Goal: Task Accomplishment & Management: Use online tool/utility

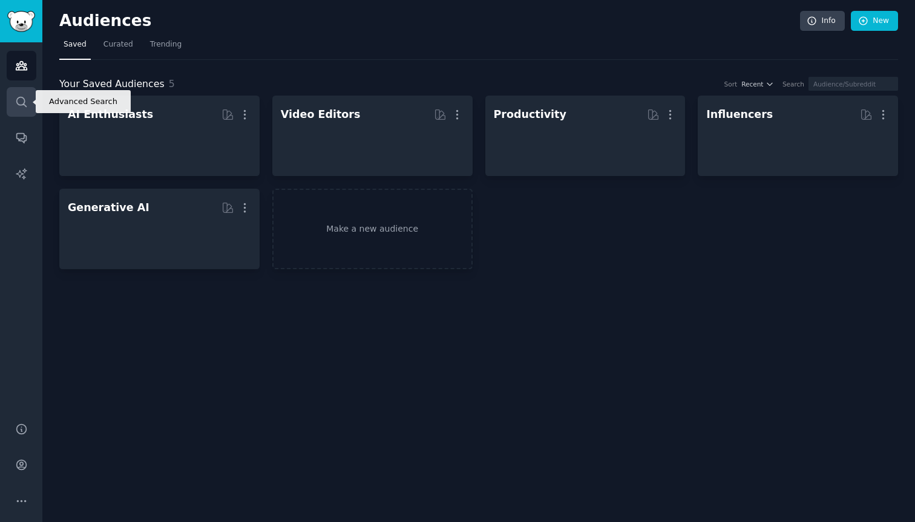
click at [22, 105] on icon "Sidebar" at bounding box center [21, 102] width 13 height 13
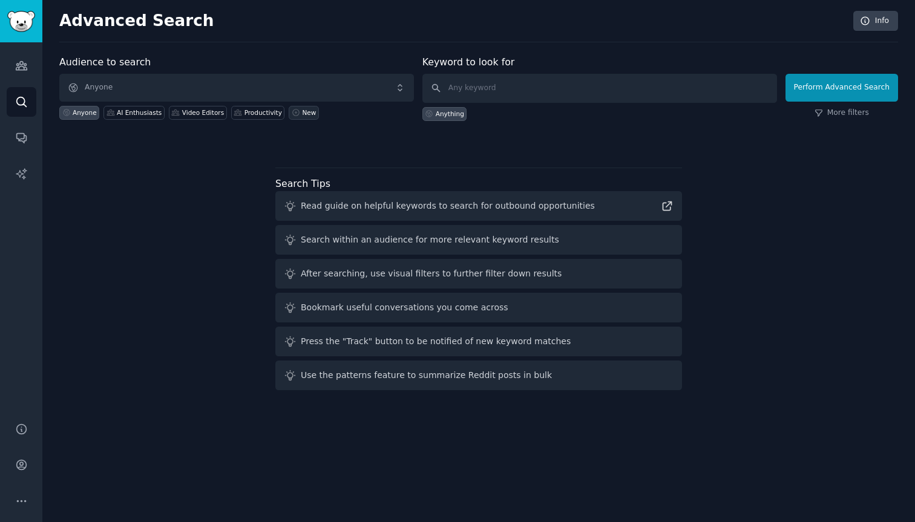
click at [302, 114] on div "New" at bounding box center [309, 112] width 14 height 8
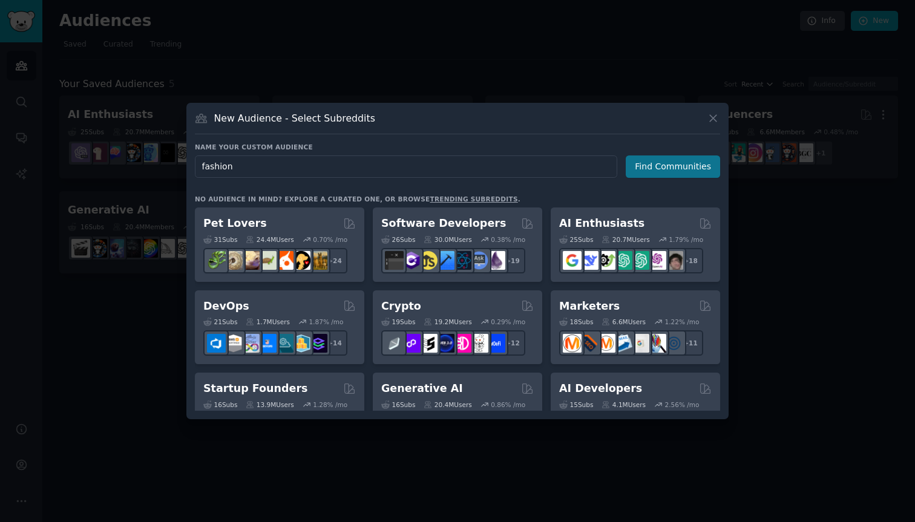
type input "fashion"
click at [676, 165] on button "Find Communities" at bounding box center [673, 167] width 94 height 22
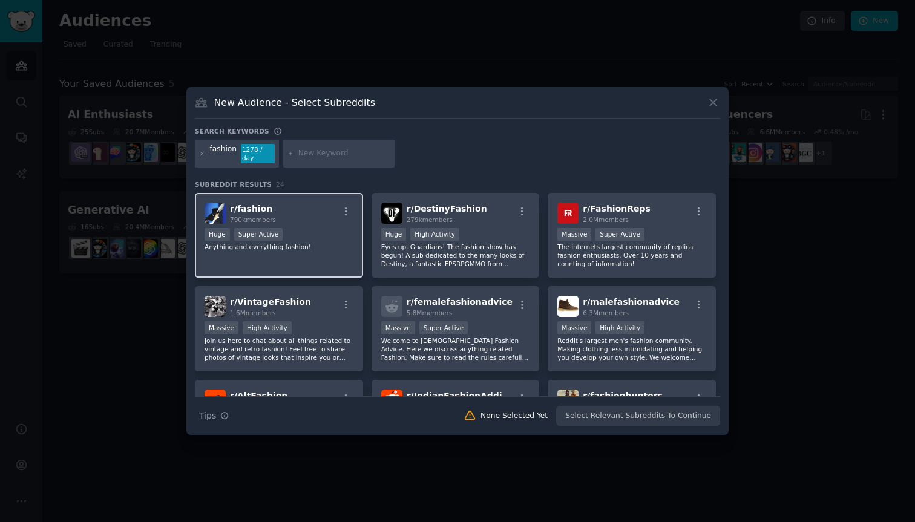
click at [301, 222] on div "r/ fashion 790k members Huge Super Active Anything and everything fashion!" at bounding box center [279, 235] width 168 height 85
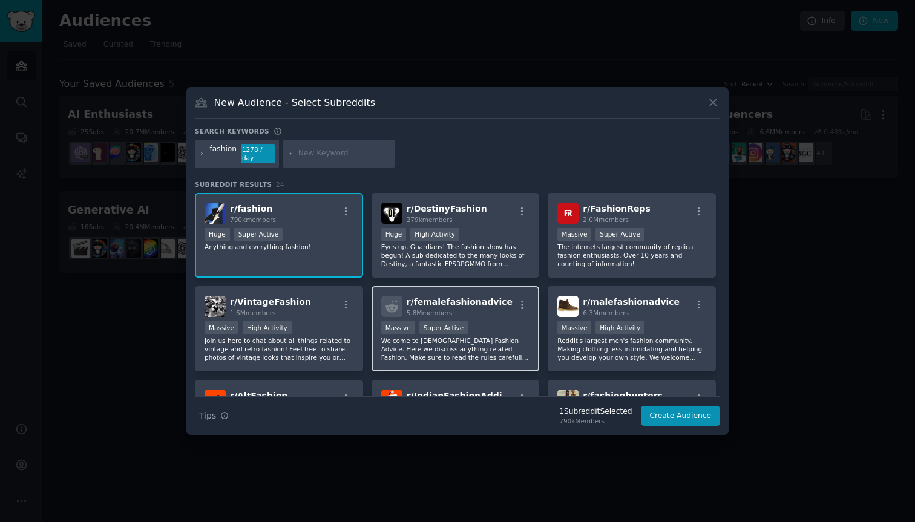
click at [473, 297] on span "r/ femalefashionadvice" at bounding box center [460, 302] width 106 height 10
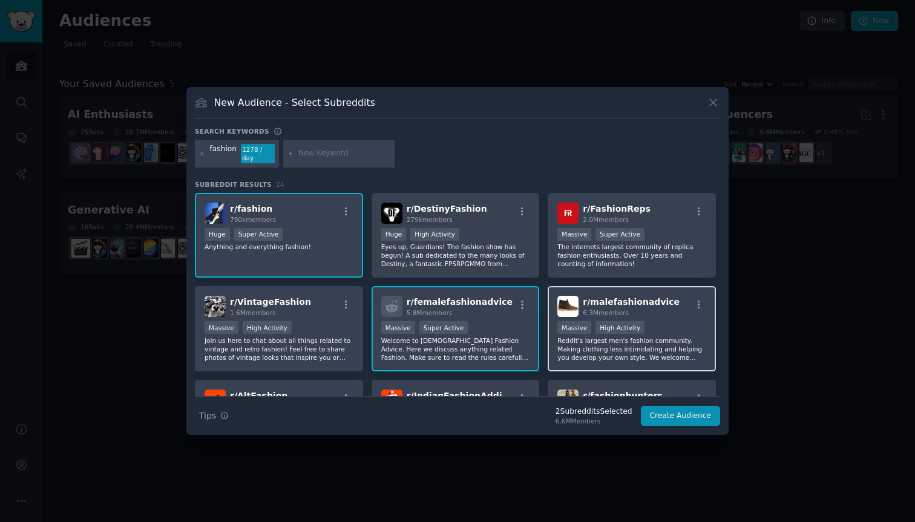
click at [609, 298] on span "r/ malefashionadvice" at bounding box center [631, 302] width 97 height 10
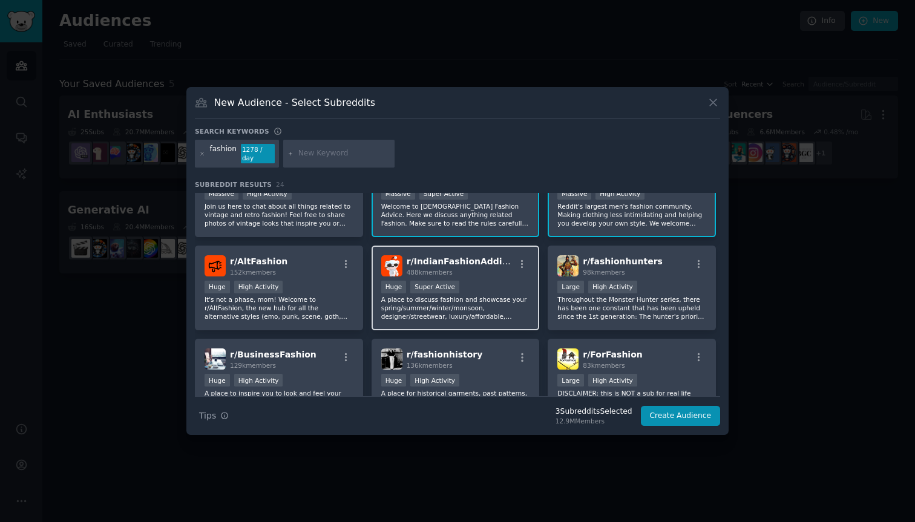
scroll to position [136, 0]
click at [483, 303] on p "A place to discuss fashion and showcase your spring/summer/winter/monsoon, desi…" at bounding box center [455, 306] width 149 height 25
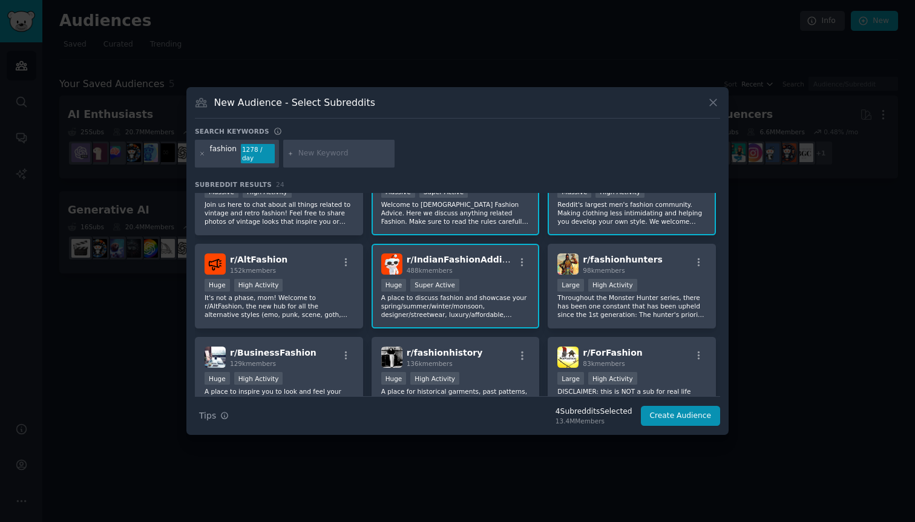
click at [483, 303] on p "A place to discuss fashion and showcase your spring/summer/winter/monsoon, desi…" at bounding box center [455, 306] width 149 height 25
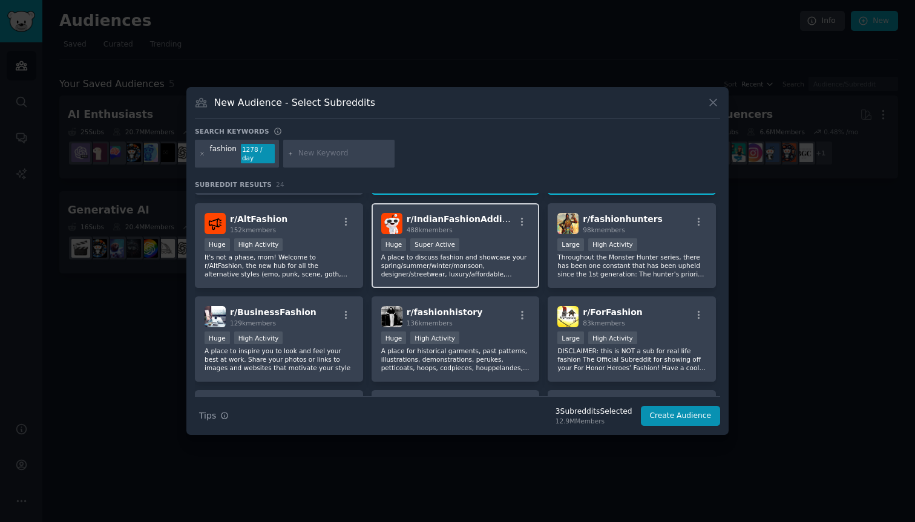
scroll to position [177, 0]
click at [458, 206] on div "r/ IndianFashionAddicts 488k members Huge Super Active A place to discuss fashi…" at bounding box center [456, 245] width 168 height 85
click at [461, 229] on div "r/ IndianFashionAddicts 488k members Huge Super Active A place to discuss fashi…" at bounding box center [456, 245] width 168 height 85
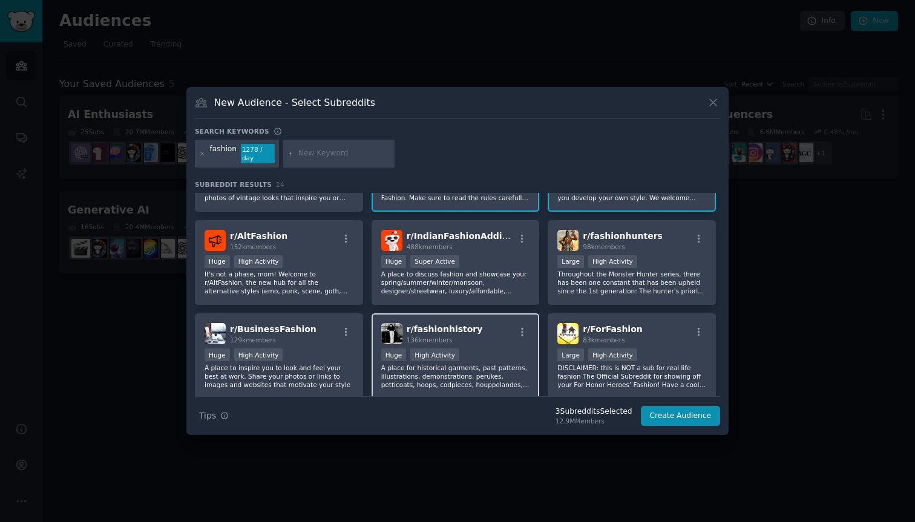
scroll to position [0, 0]
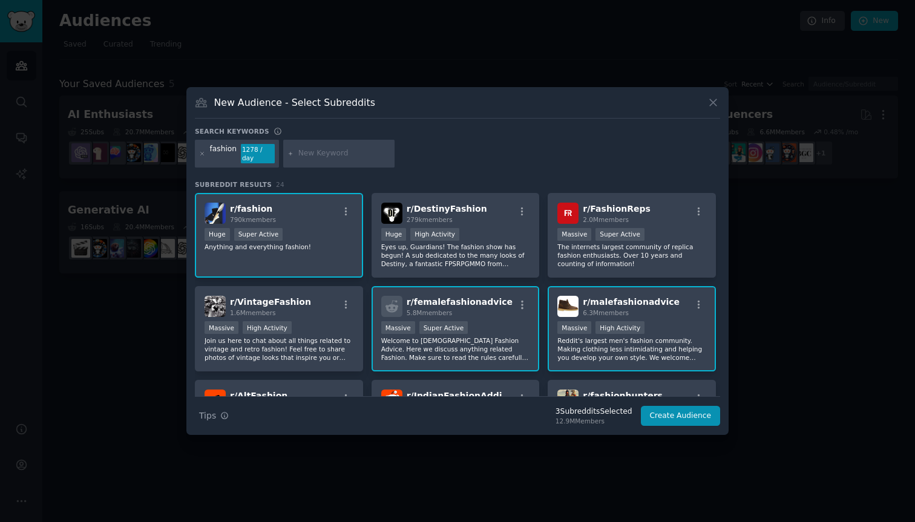
click at [306, 154] on input "text" at bounding box center [344, 153] width 92 height 11
click at [260, 243] on p "Anything and everything fashion!" at bounding box center [279, 247] width 149 height 8
click at [289, 214] on div "r/ fashion 790k members" at bounding box center [279, 213] width 149 height 21
click at [350, 150] on input "text" at bounding box center [344, 153] width 92 height 11
type input "wear"
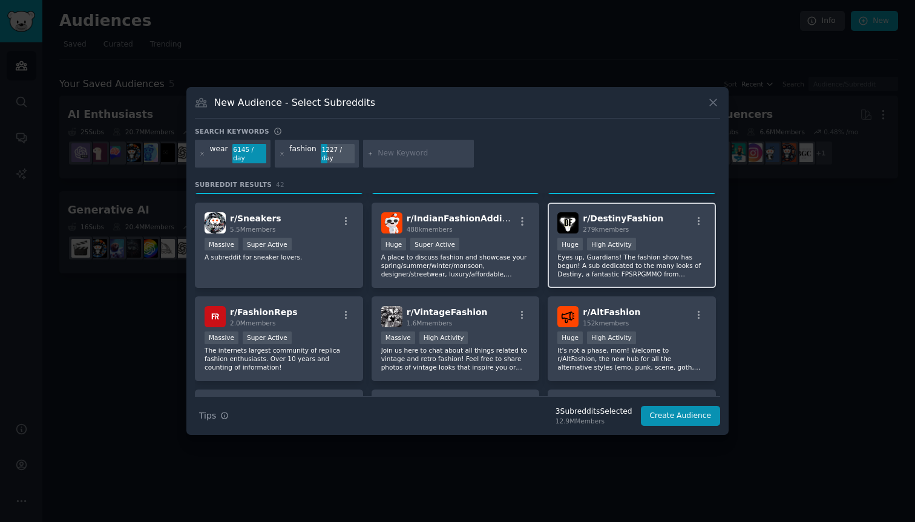
scroll to position [91, 0]
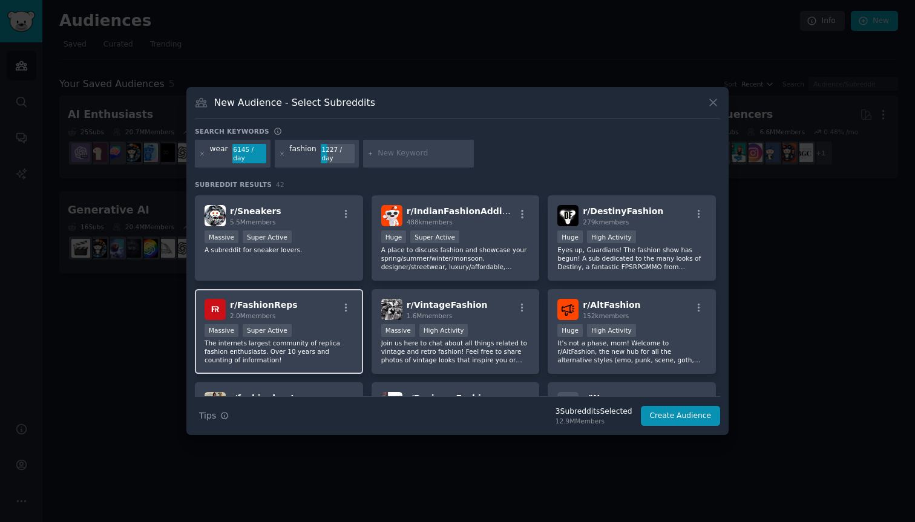
click at [335, 332] on div "Massive Super Active" at bounding box center [279, 331] width 149 height 15
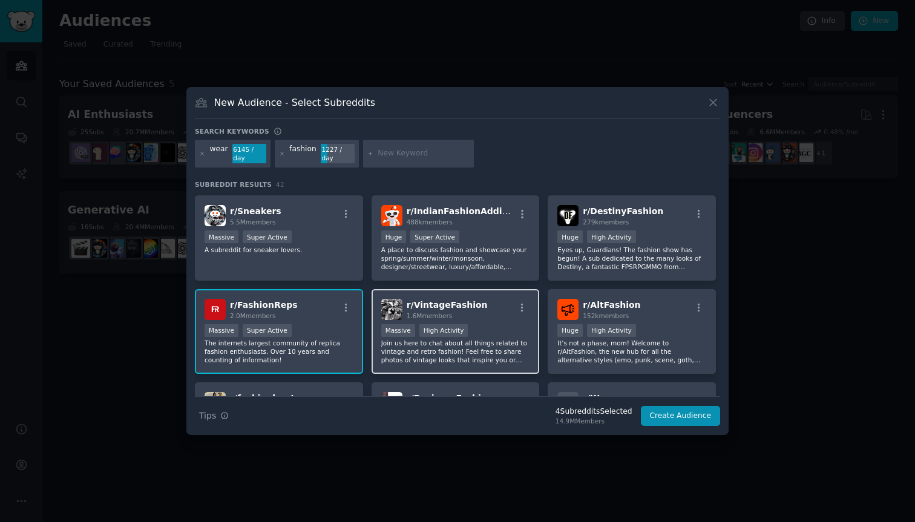
click at [476, 357] on p "Join us here to chat about all things related to vintage and retro fashion! Fee…" at bounding box center [455, 351] width 149 height 25
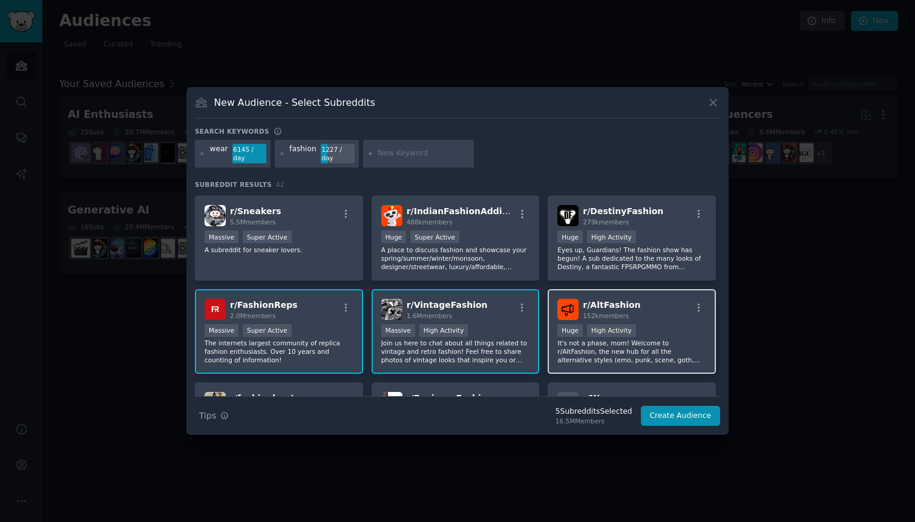
click at [599, 373] on div "r/ AltFashion 152k members Huge High Activity It's not a phase, mom! Welcome to…" at bounding box center [632, 331] width 168 height 85
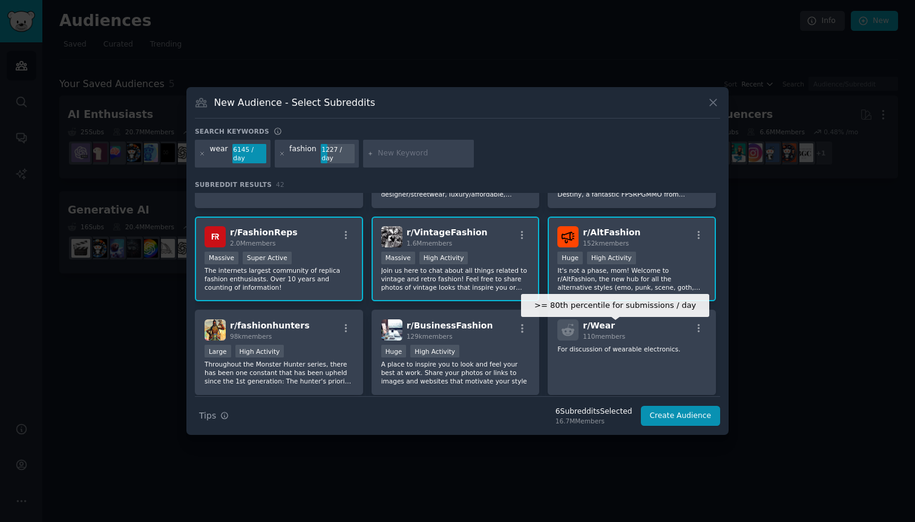
scroll to position [188, 0]
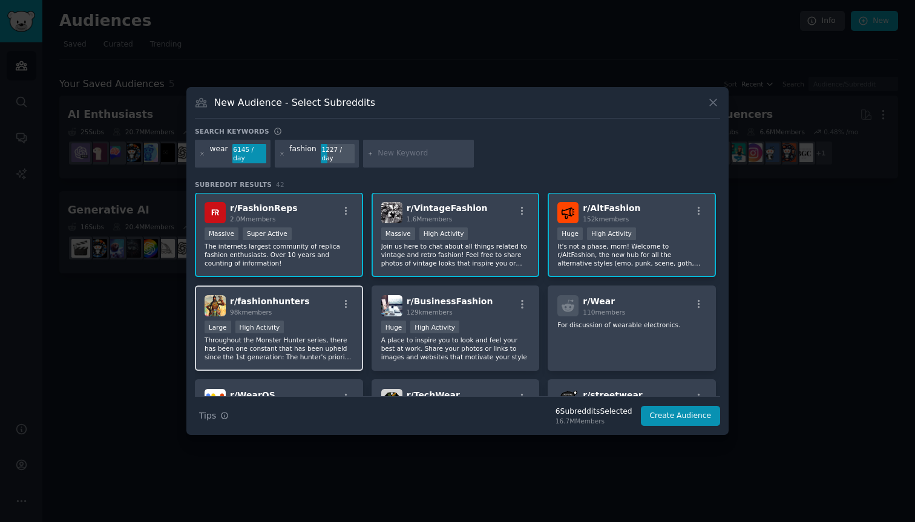
click at [323, 334] on div "Large High Activity" at bounding box center [279, 328] width 149 height 15
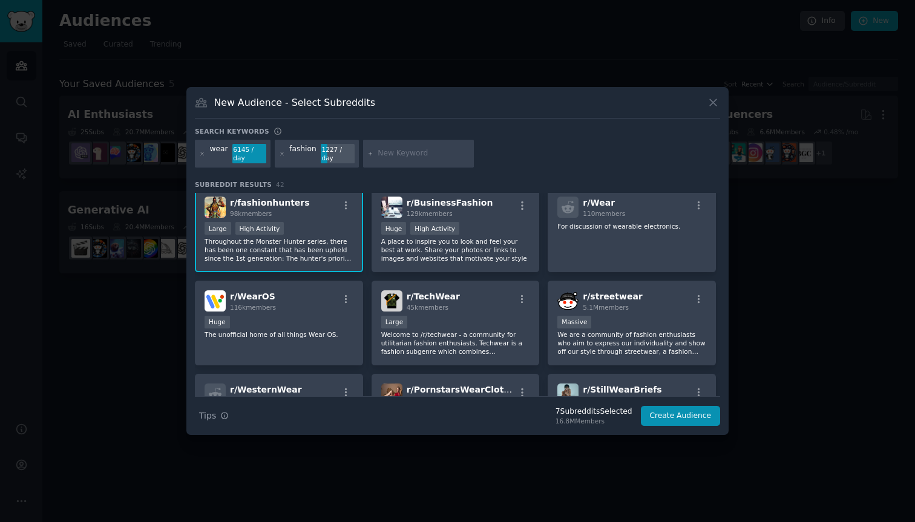
scroll to position [290, 0]
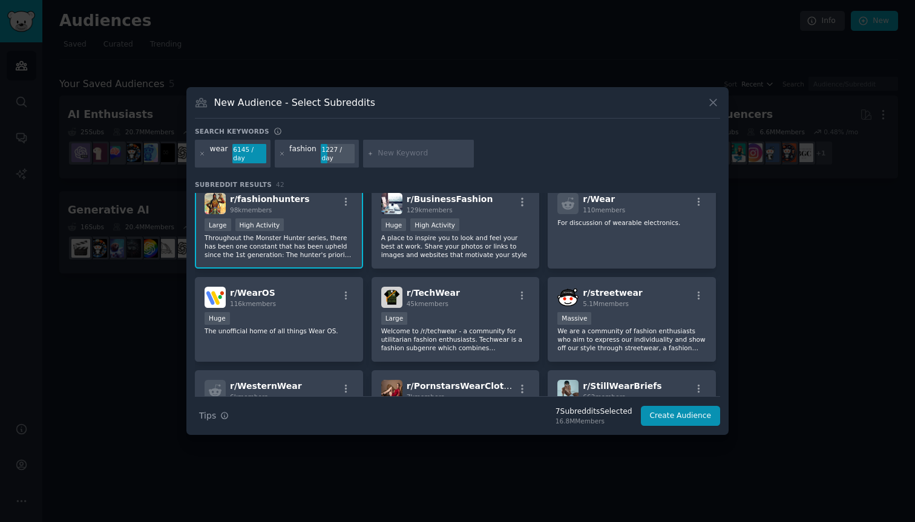
click at [289, 154] on div "fashion" at bounding box center [302, 153] width 27 height 19
click at [285, 154] on div "fashion 1227 / day" at bounding box center [317, 154] width 84 height 28
click at [408, 155] on input "text" at bounding box center [424, 153] width 92 height 11
click at [408, 155] on input "womensstreet" at bounding box center [424, 153] width 92 height 11
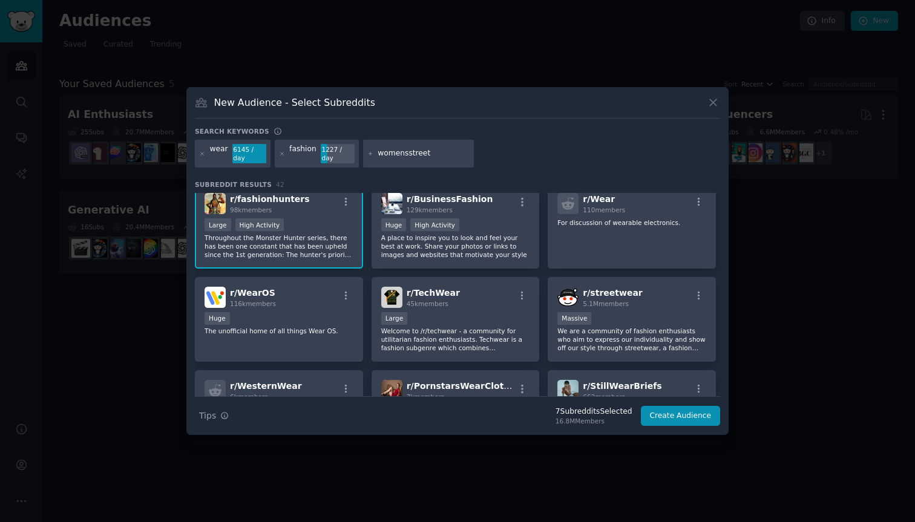
click at [408, 155] on input "womensstreet" at bounding box center [424, 153] width 92 height 11
type input "streetwear"
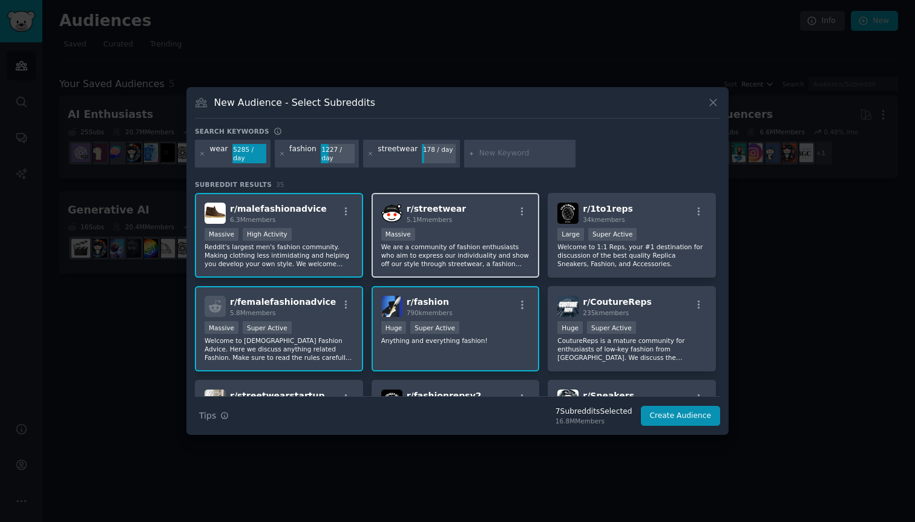
click at [483, 220] on div "r/ streetwear 5.1M members" at bounding box center [455, 213] width 149 height 21
click at [501, 151] on input "text" at bounding box center [525, 153] width 92 height 11
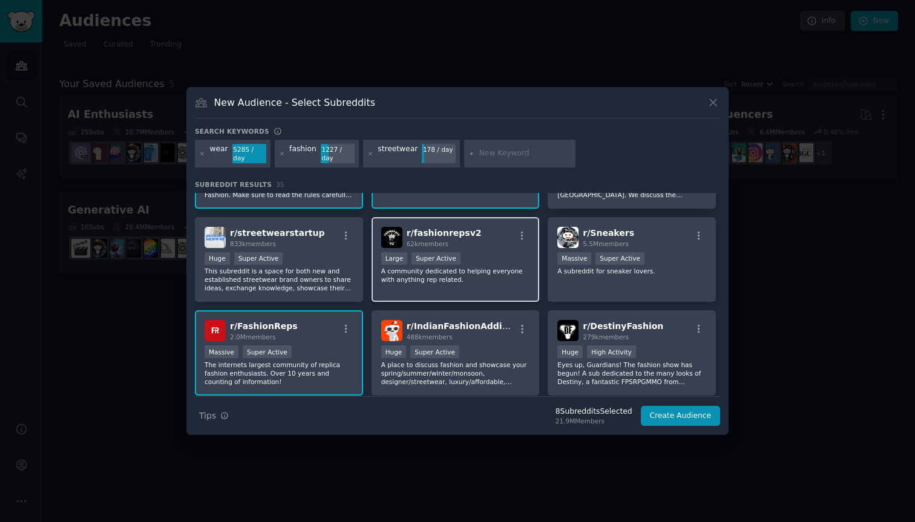
scroll to position [159, 0]
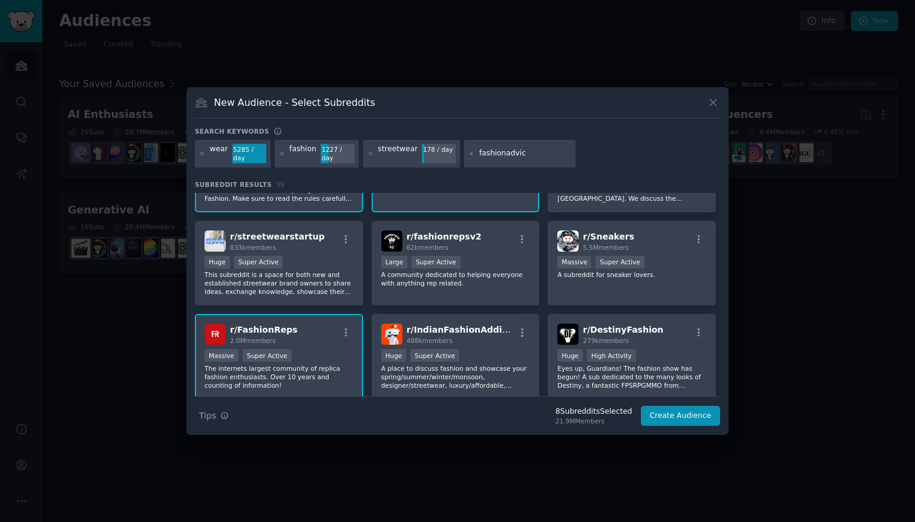
type input "fashionadvice"
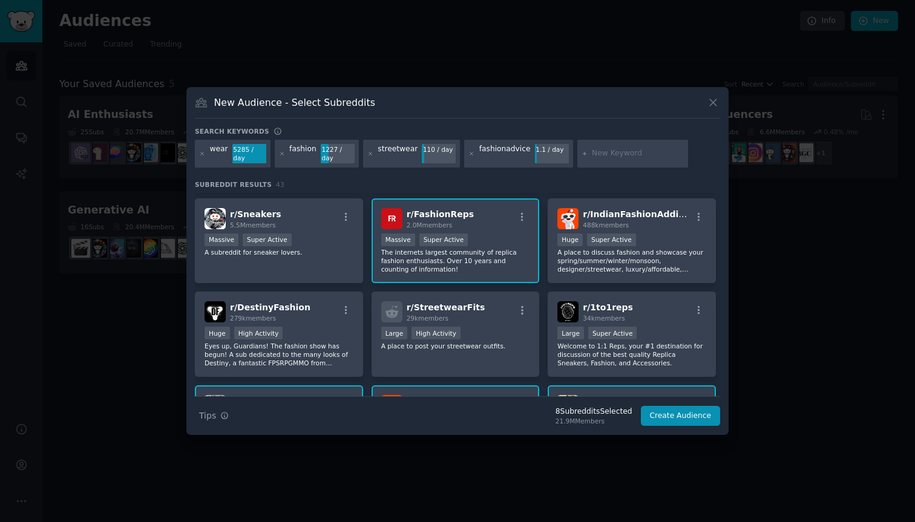
scroll to position [196, 0]
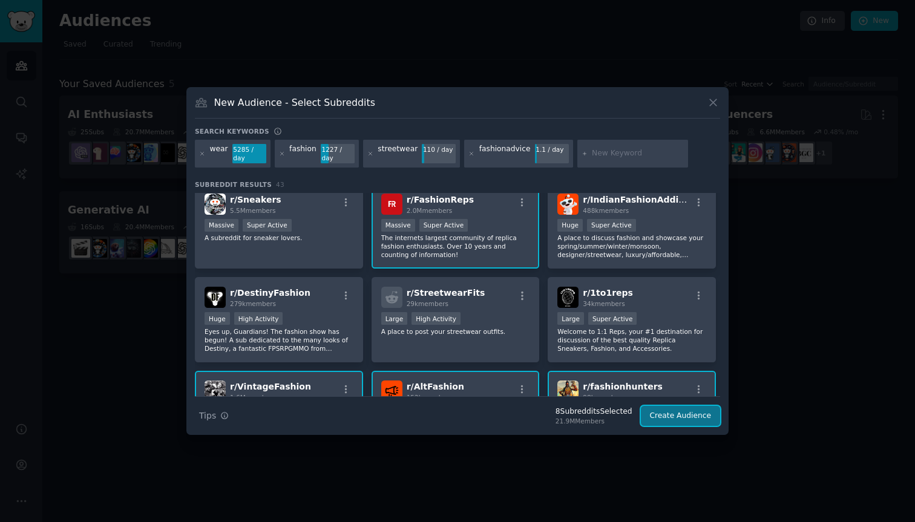
click at [685, 415] on button "Create Audience" at bounding box center [681, 416] width 80 height 21
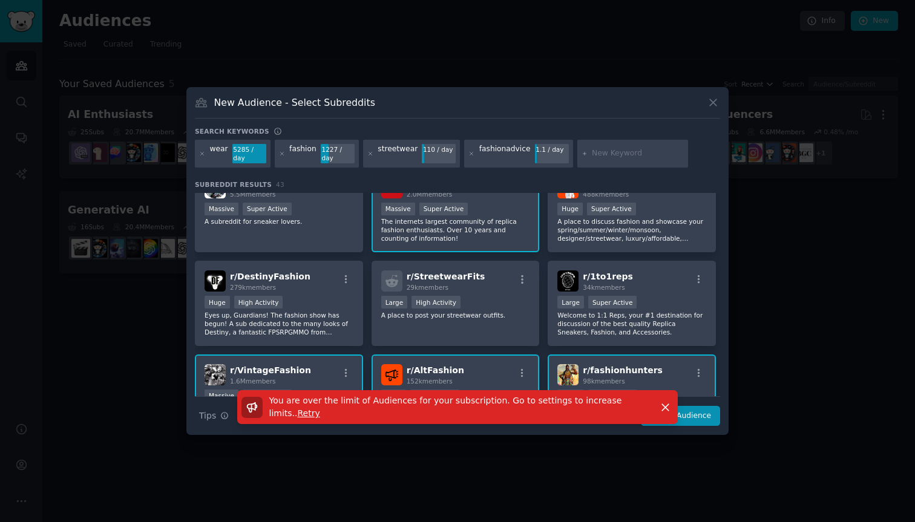
scroll to position [215, 0]
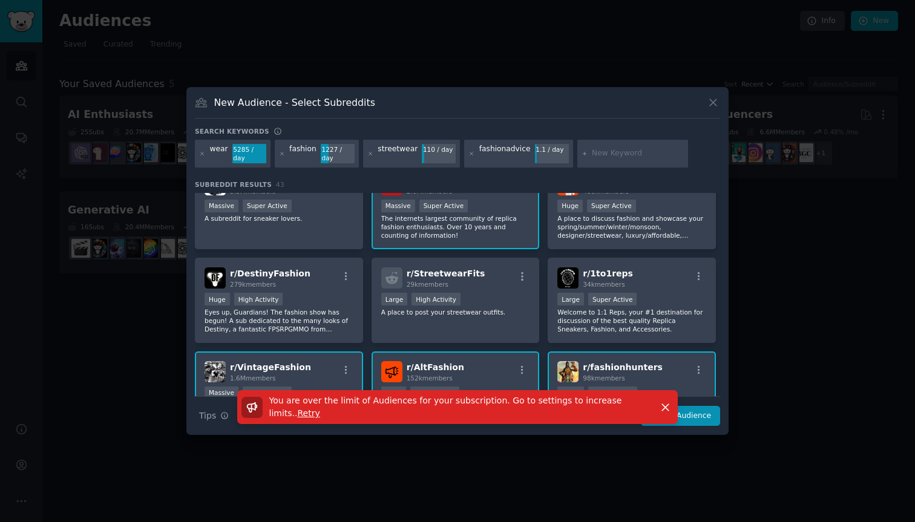
click at [298, 415] on span "Retry" at bounding box center [309, 414] width 22 height 10
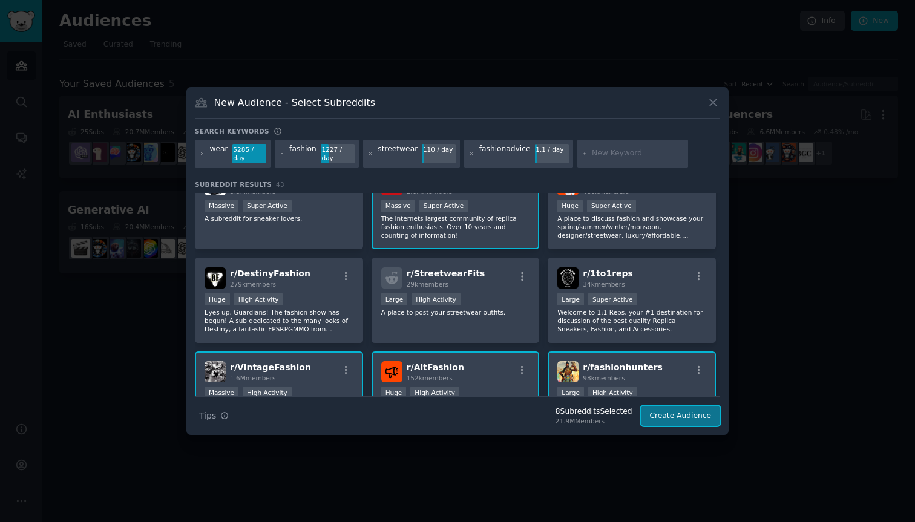
click at [668, 408] on button "Create Audience" at bounding box center [681, 416] width 80 height 21
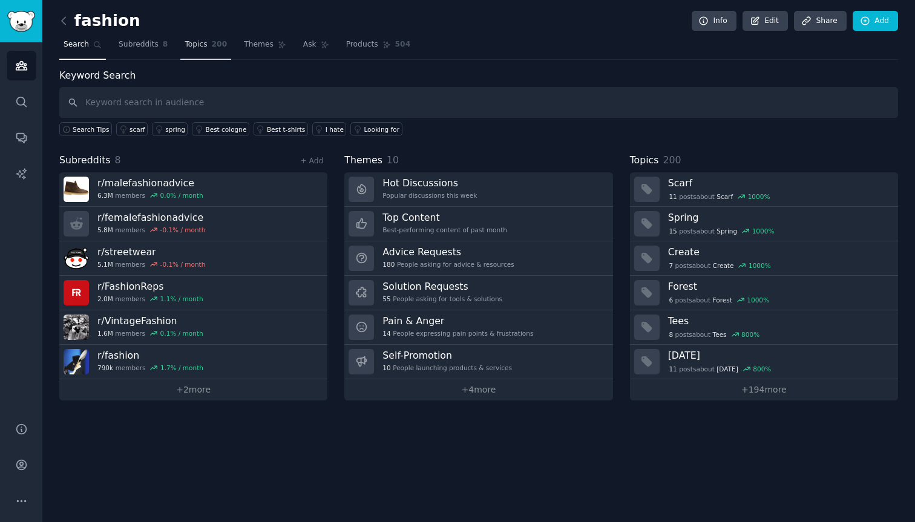
click at [205, 50] on link "Topics 200" at bounding box center [205, 47] width 51 height 25
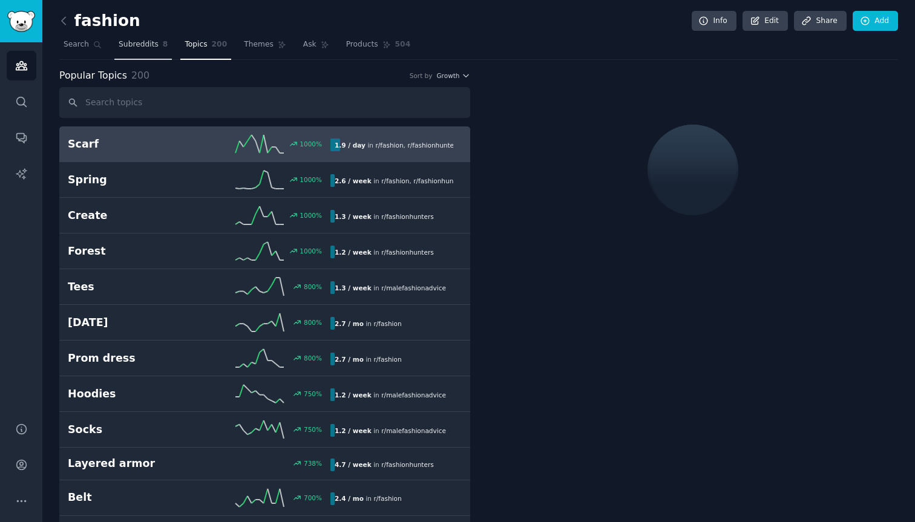
click at [122, 59] on link "Subreddits 8" at bounding box center [143, 47] width 58 height 25
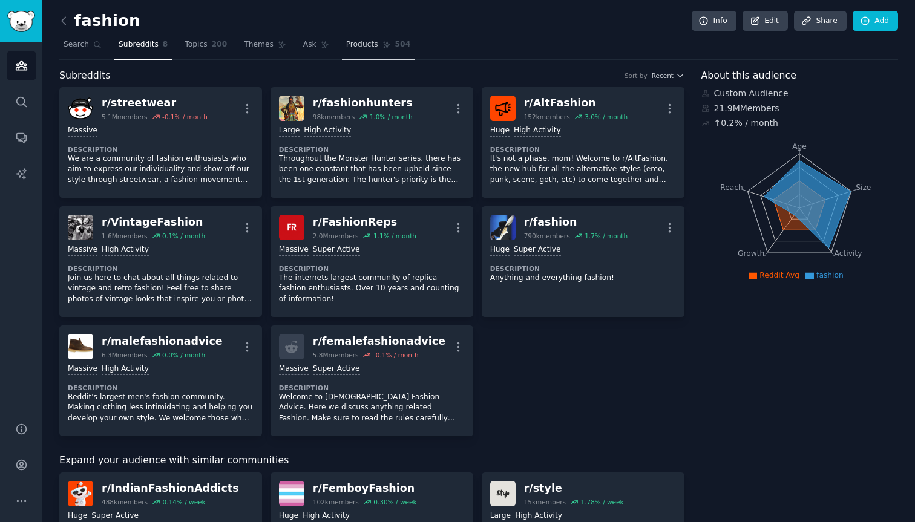
click at [358, 44] on span "Products" at bounding box center [362, 44] width 32 height 11
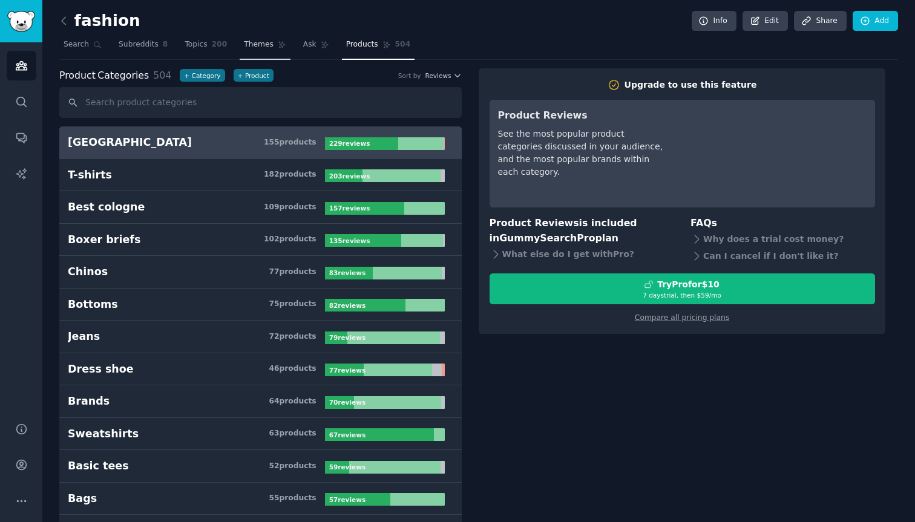
click at [246, 43] on span "Themes" at bounding box center [259, 44] width 30 height 11
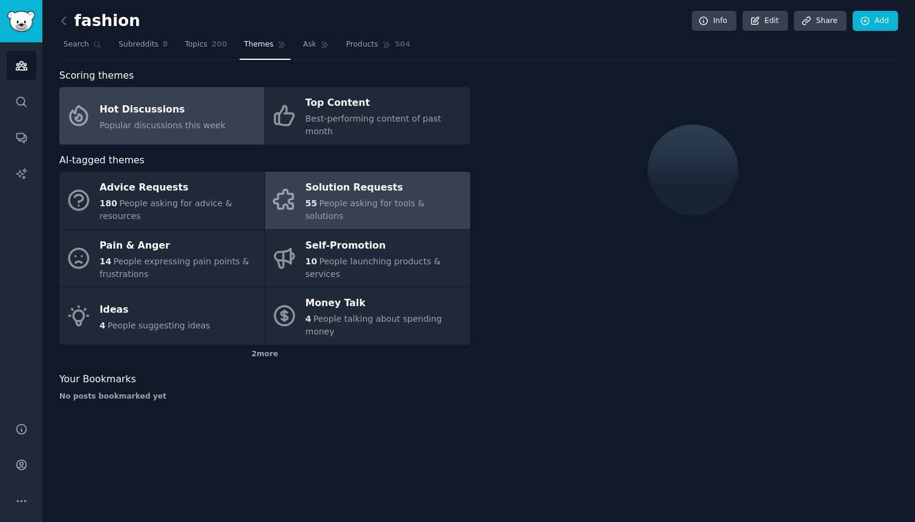
click at [326, 180] on div "Solution Requests" at bounding box center [385, 188] width 159 height 19
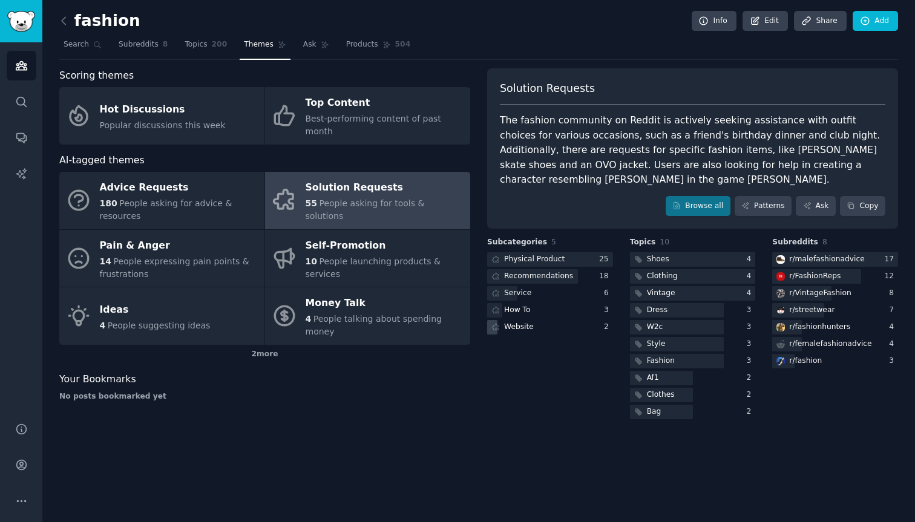
click at [573, 329] on div "Website" at bounding box center [550, 327] width 126 height 15
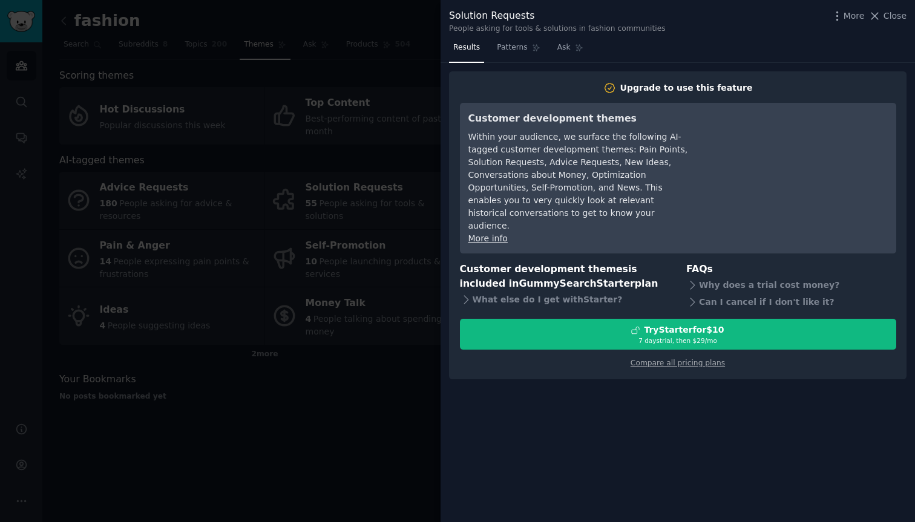
click at [379, 320] on div at bounding box center [457, 261] width 915 height 522
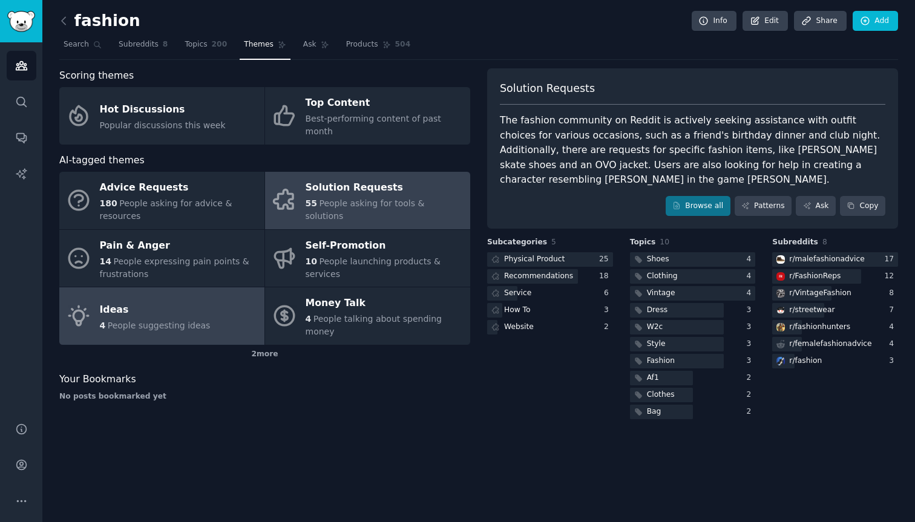
click at [196, 320] on div "4 People suggesting ideas" at bounding box center [155, 326] width 111 height 13
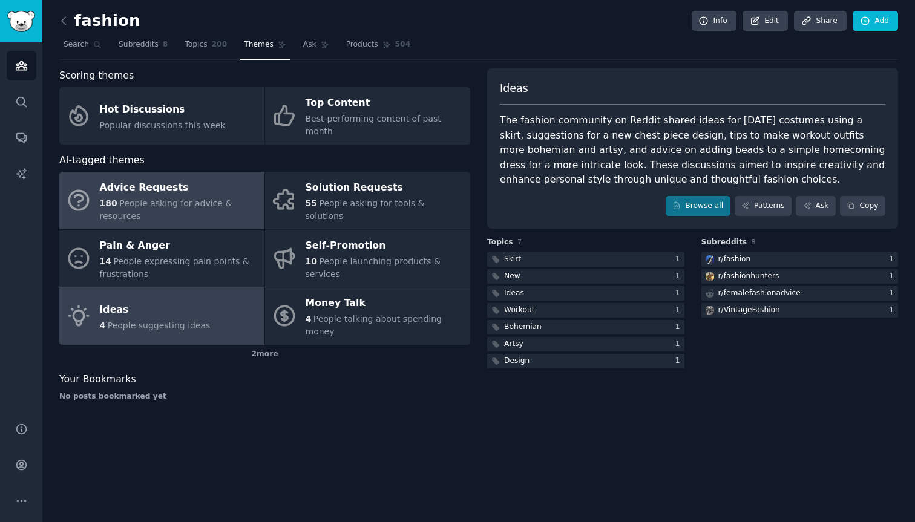
click at [228, 197] on div "180 People asking for advice & resources" at bounding box center [179, 209] width 159 height 25
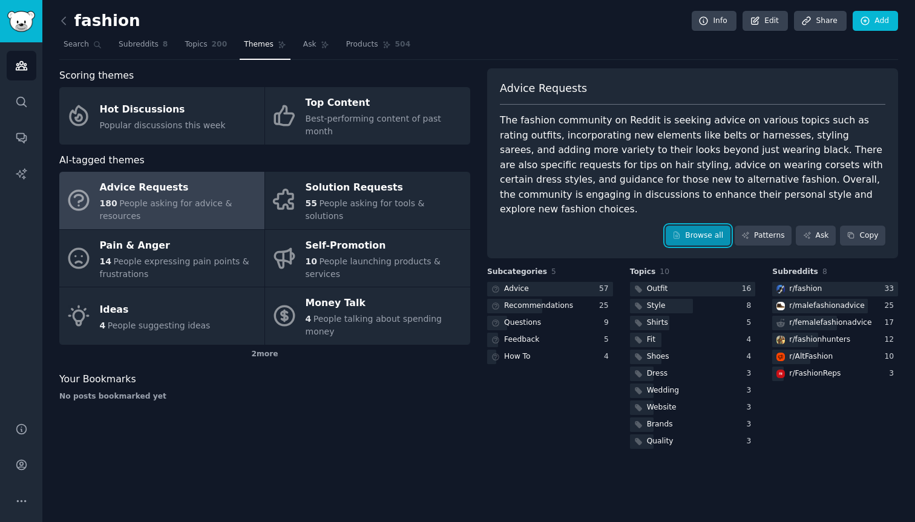
click at [702, 226] on link "Browse all" at bounding box center [698, 236] width 65 height 21
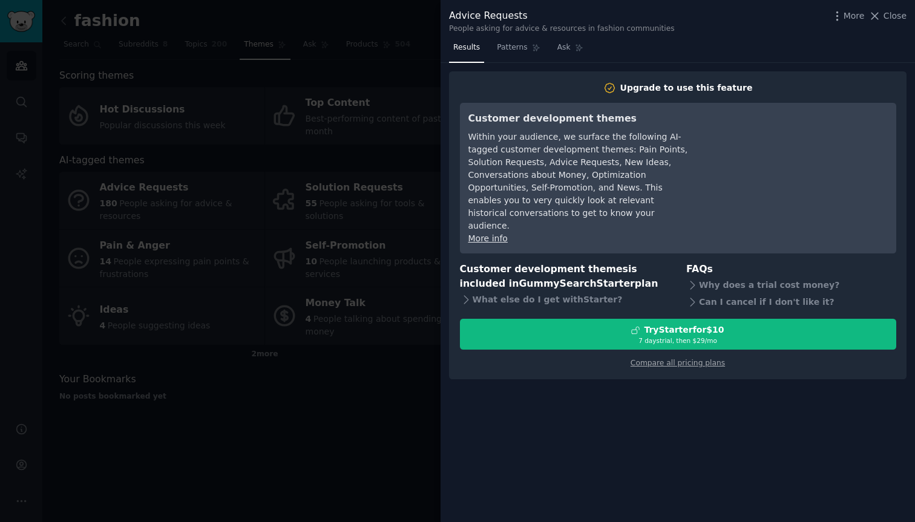
click at [375, 226] on div at bounding box center [457, 261] width 915 height 522
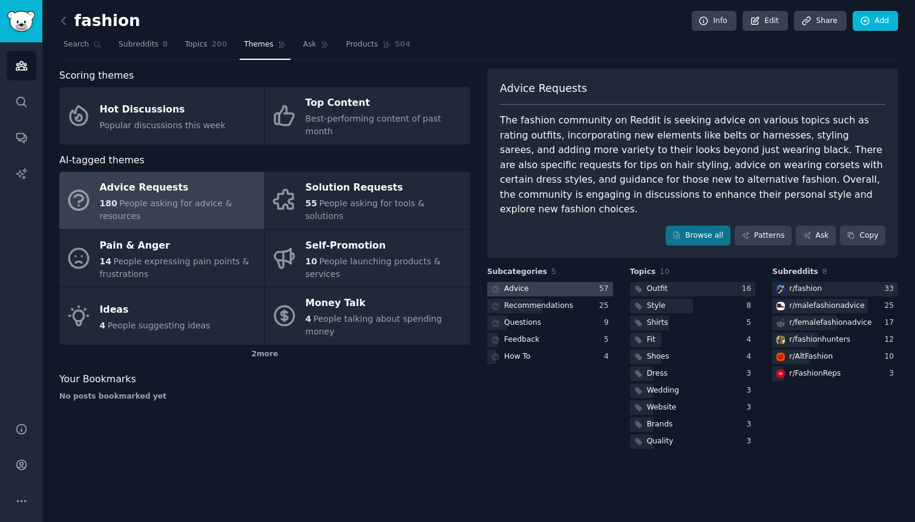
click at [565, 282] on div at bounding box center [550, 289] width 126 height 15
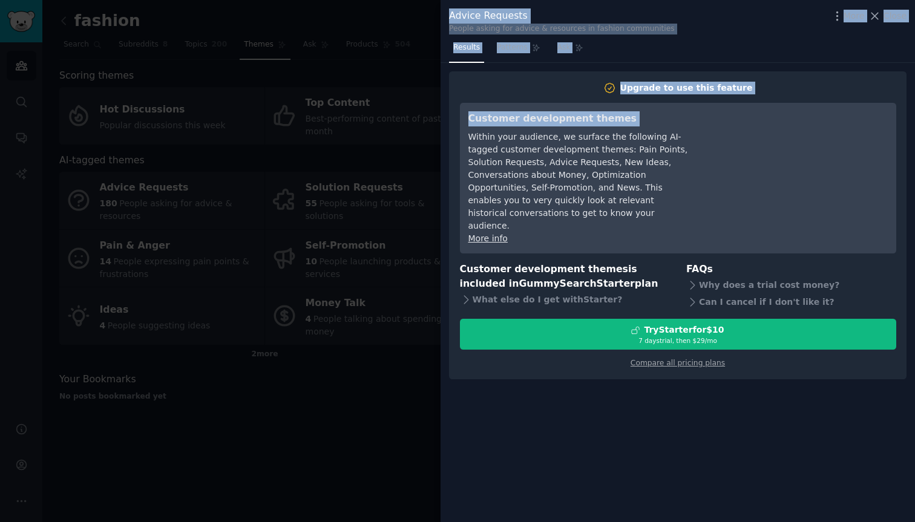
drag, startPoint x: 403, startPoint y: 281, endPoint x: 551, endPoint y: 128, distance: 213.2
click at [551, 128] on div "Advice Requests People asking for advice & resources in fashion communities Mor…" at bounding box center [457, 261] width 915 height 522
click at [514, 52] on span "Patterns" at bounding box center [512, 47] width 30 height 11
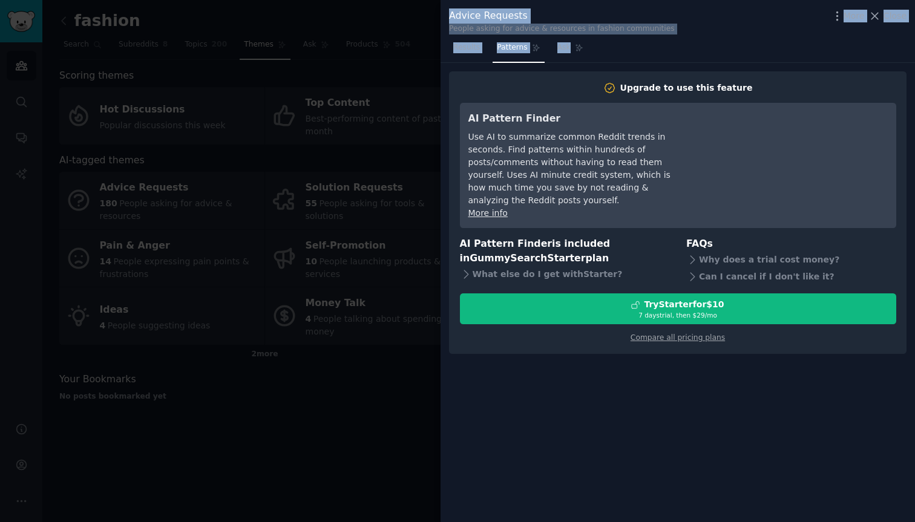
click at [424, 151] on div at bounding box center [457, 261] width 915 height 522
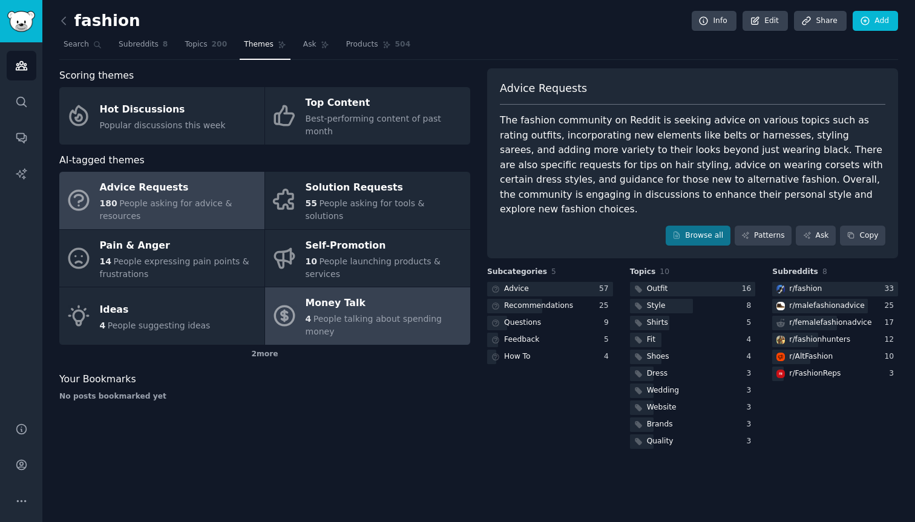
click at [358, 314] on span "People talking about spending money" at bounding box center [374, 325] width 136 height 22
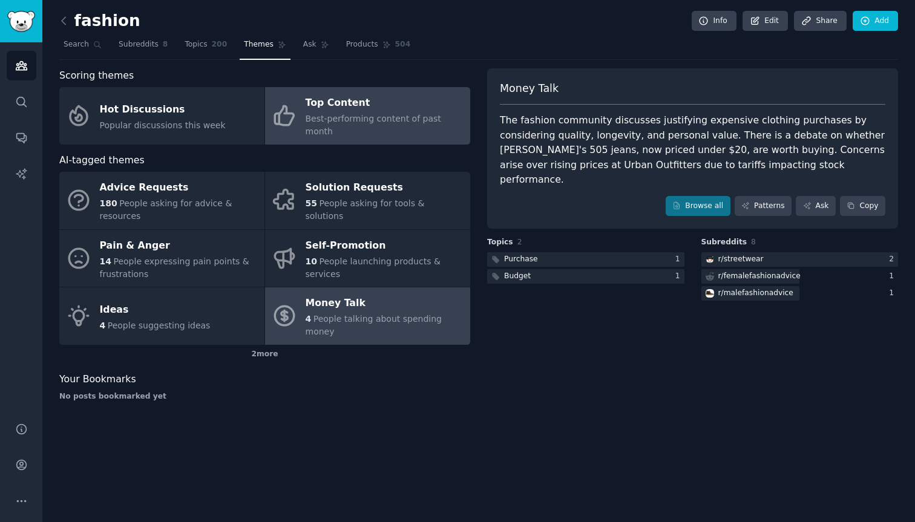
click at [383, 108] on div "Top Content" at bounding box center [385, 103] width 159 height 19
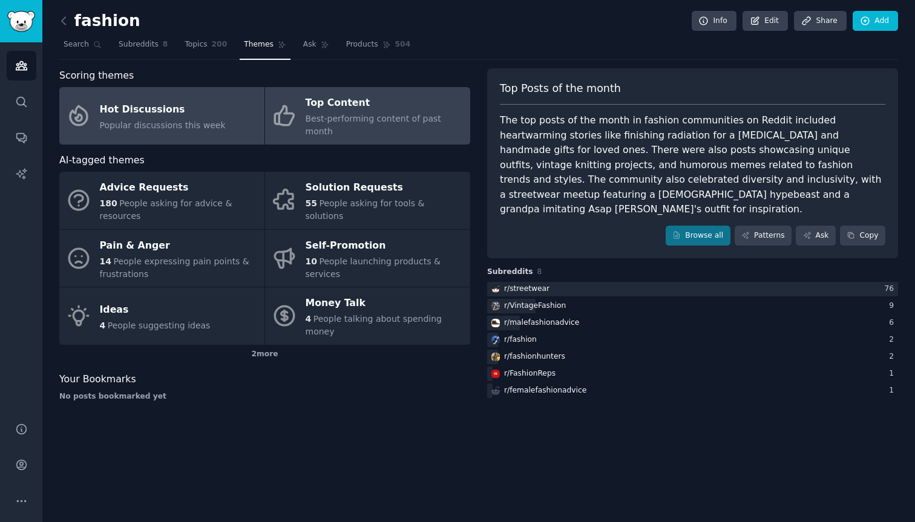
click at [183, 120] on span "Popular discussions this week" at bounding box center [163, 125] width 126 height 10
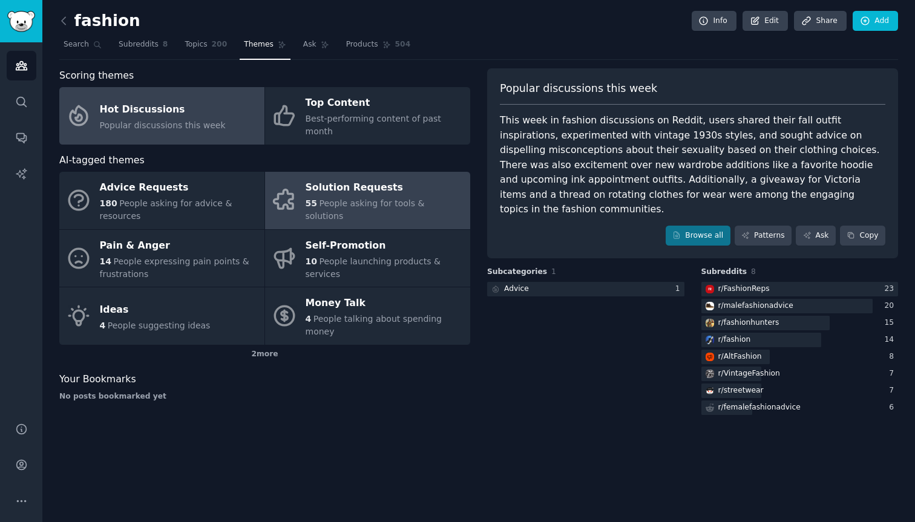
click at [318, 199] on span "People asking for tools & solutions" at bounding box center [365, 210] width 119 height 22
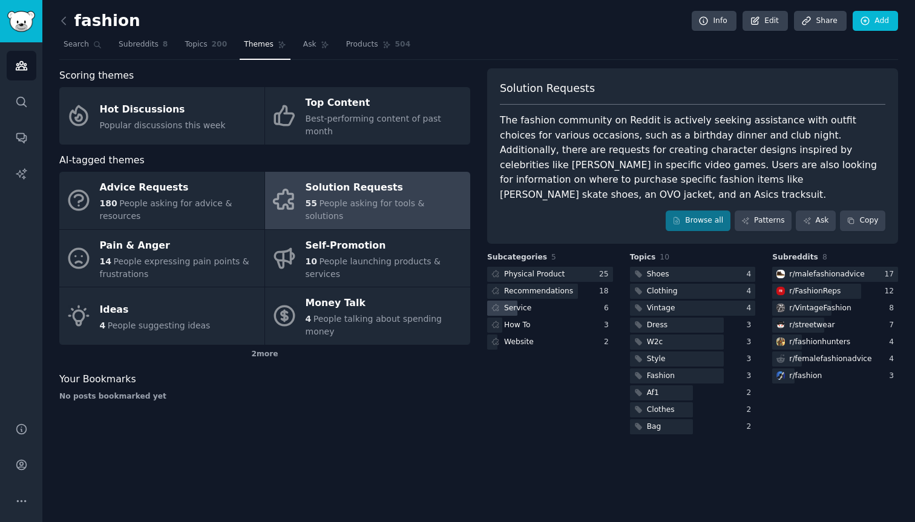
click at [530, 301] on div "Service" at bounding box center [510, 308] width 47 height 15
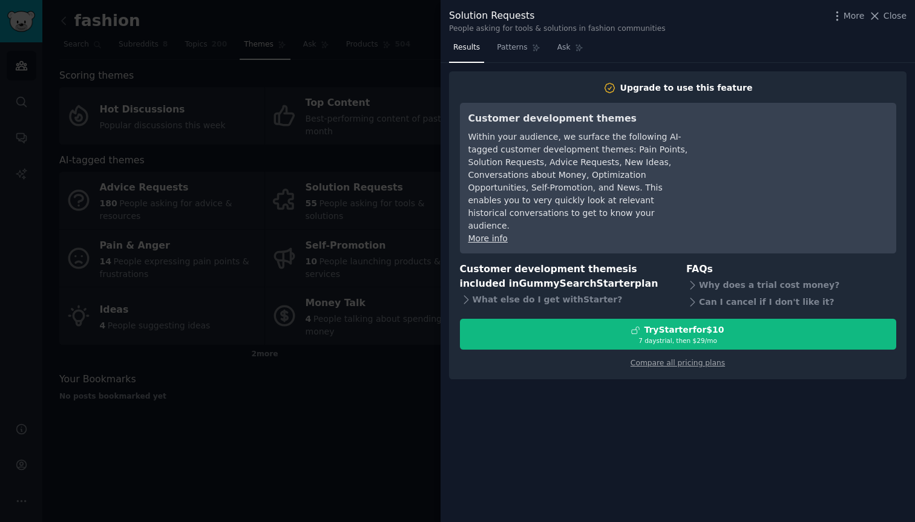
click at [408, 306] on div at bounding box center [457, 261] width 915 height 522
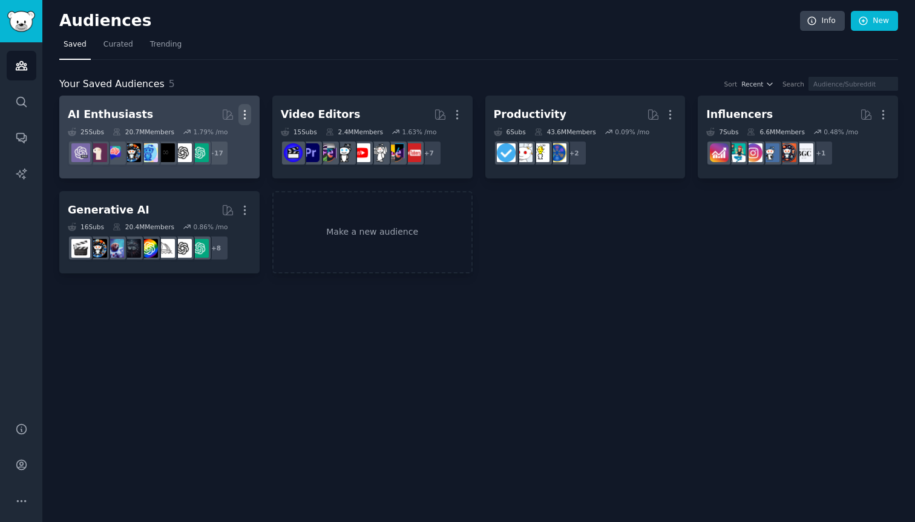
click at [250, 120] on icon "button" at bounding box center [244, 114] width 13 height 13
click at [206, 144] on p "Delete" at bounding box center [212, 140] width 28 height 13
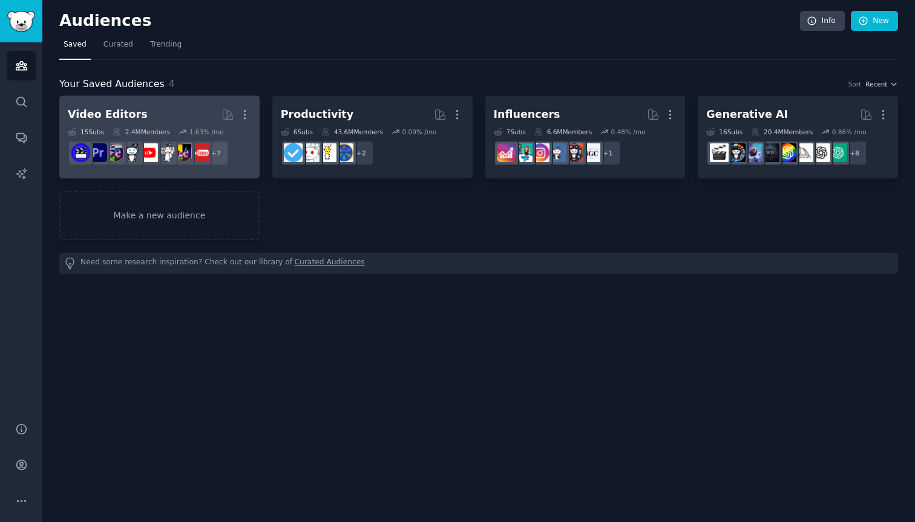
click at [204, 133] on div "1.63 % /mo" at bounding box center [206, 132] width 35 height 8
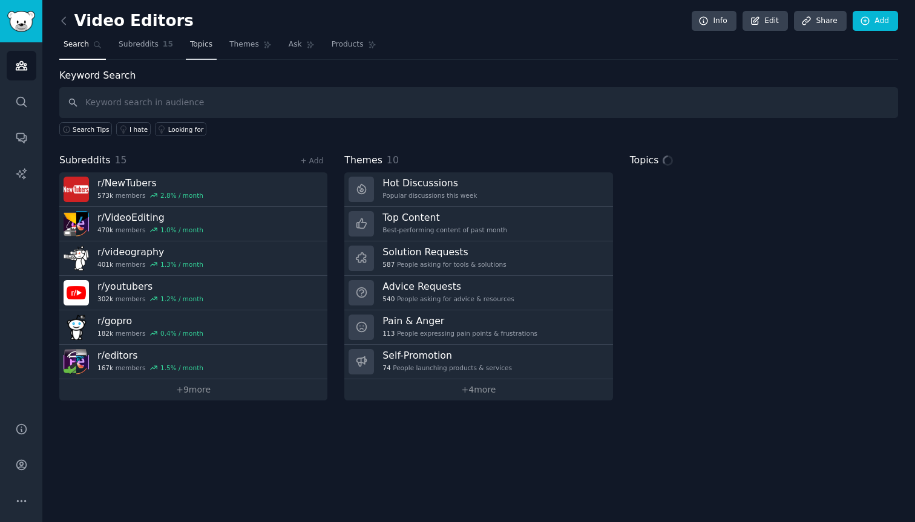
click at [196, 39] on link "Topics" at bounding box center [201, 47] width 31 height 25
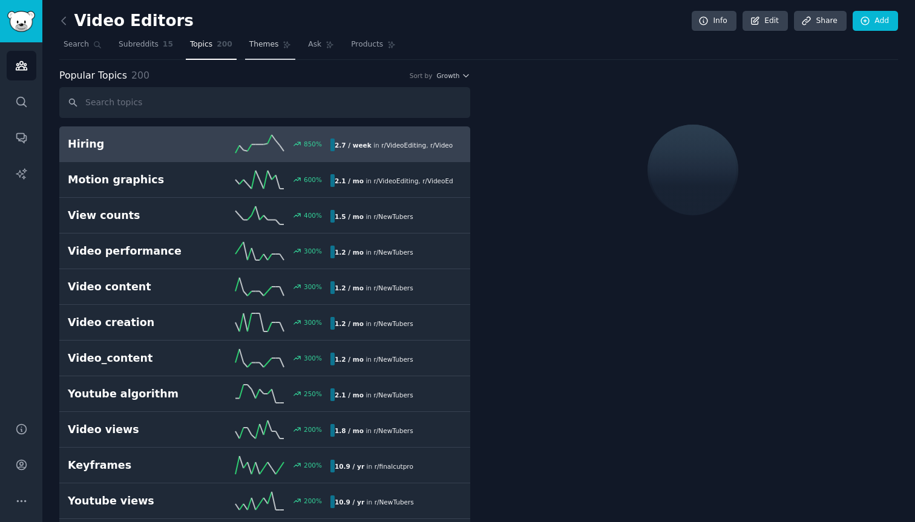
click at [257, 50] on span "Themes" at bounding box center [264, 44] width 30 height 11
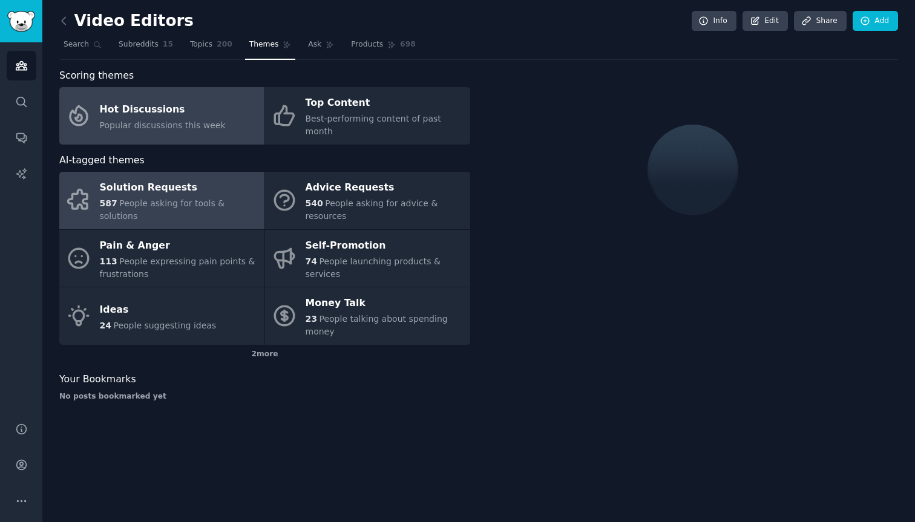
click at [212, 179] on div "Solution Requests" at bounding box center [179, 188] width 159 height 19
